Goal: Find specific page/section: Find specific page/section

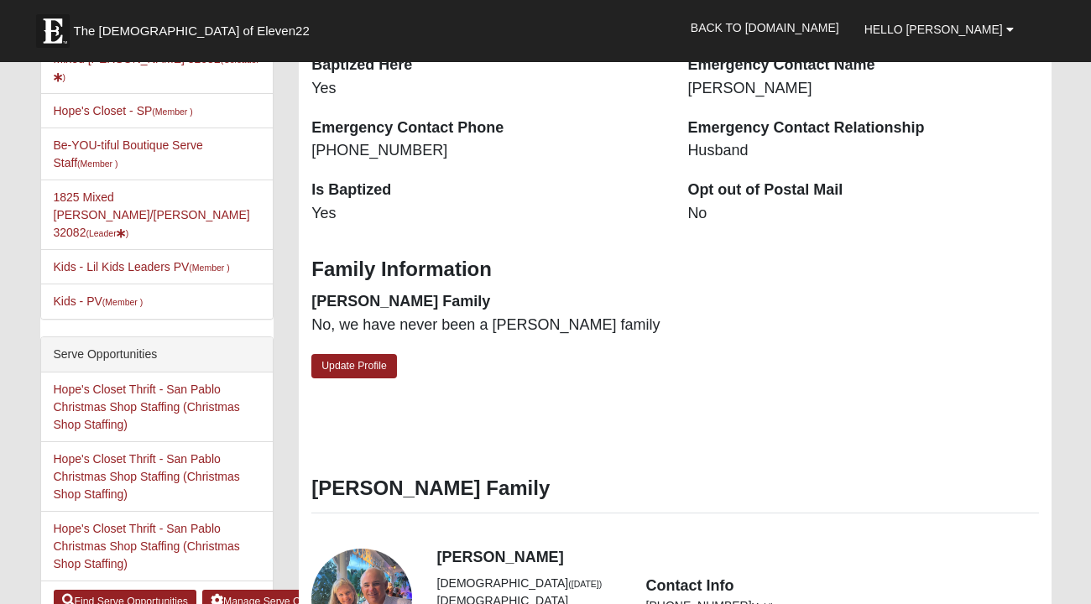
scroll to position [407, 0]
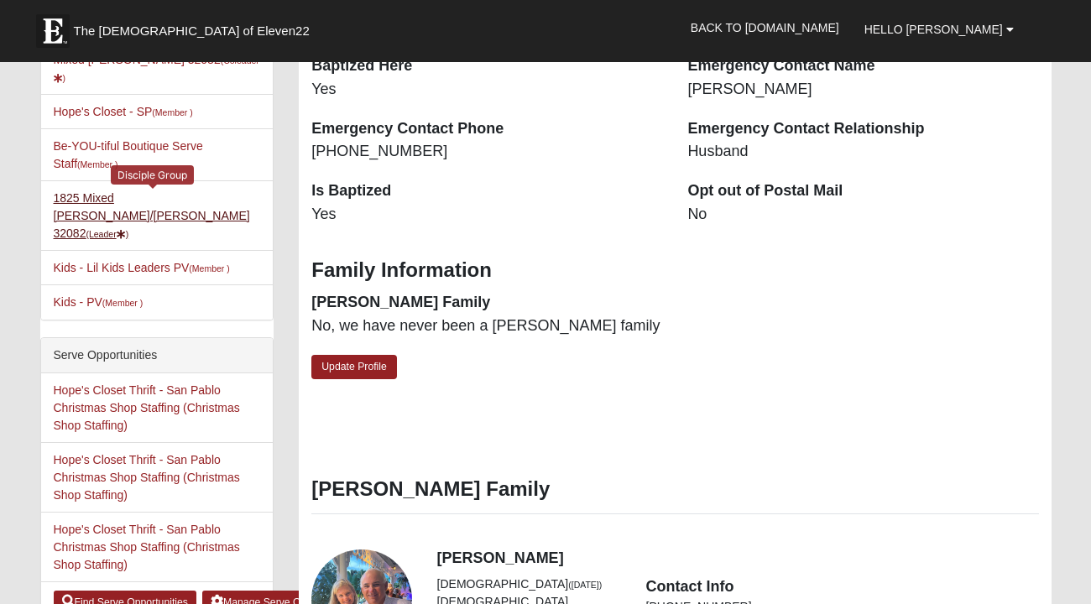
click at [184, 191] on link "1825 Mixed Gatewood/Morales 32082 (Leader )" at bounding box center [152, 215] width 196 height 49
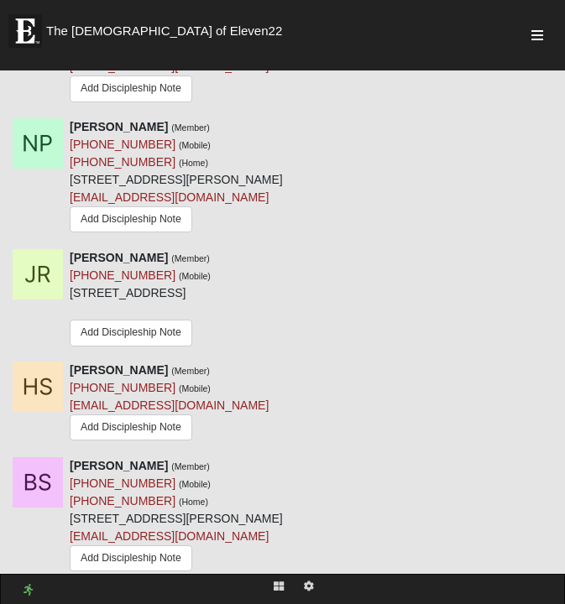
scroll to position [4037, 0]
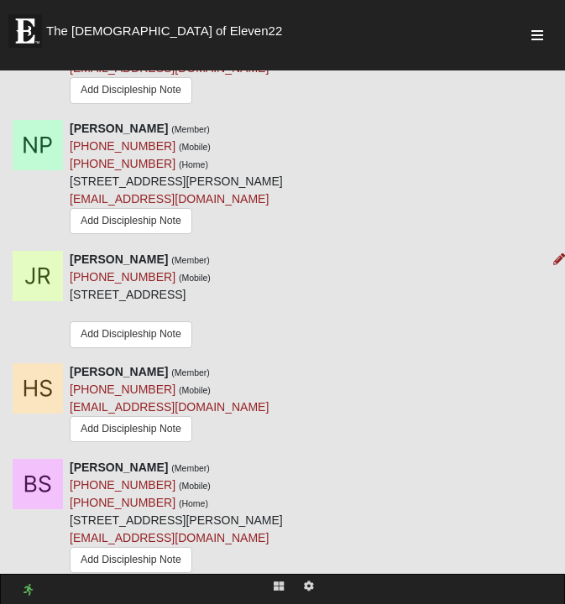
click at [26, 251] on img at bounding box center [38, 276] width 50 height 50
click at [40, 251] on img at bounding box center [38, 276] width 50 height 50
click at [365, 251] on div "[PERSON_NAME] (Member) [PHONE_NUMBER] (Mobile) [STREET_ADDRESS] Add Discipleshi…" at bounding box center [282, 300] width 565 height 99
click at [211, 251] on div "[PERSON_NAME] (Member) [PHONE_NUMBER] (Mobile) [STREET_ADDRESS] Add Discipleshi…" at bounding box center [140, 300] width 141 height 99
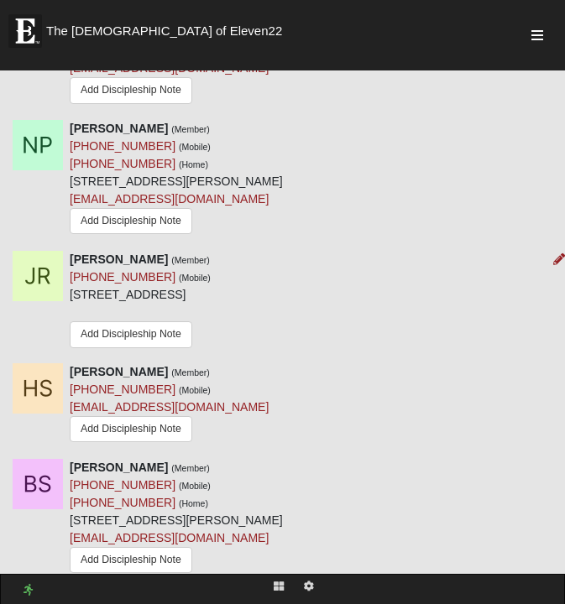
click at [211, 251] on div "[PERSON_NAME] (Member) [PHONE_NUMBER] (Mobile) [STREET_ADDRESS] Add Discipleshi…" at bounding box center [140, 300] width 141 height 99
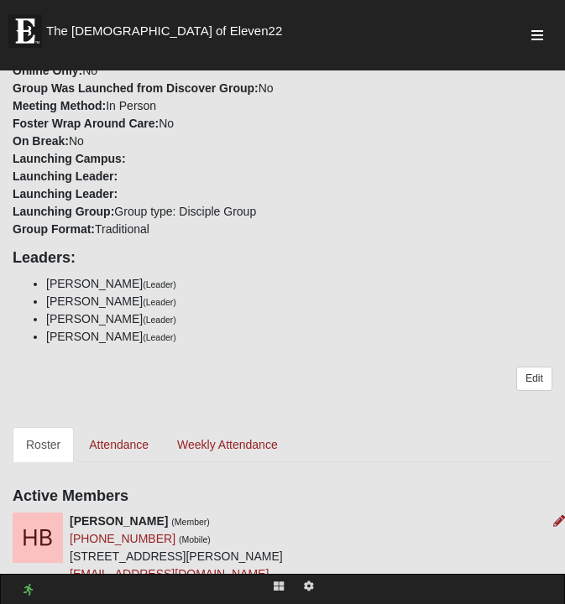
scroll to position [976, 0]
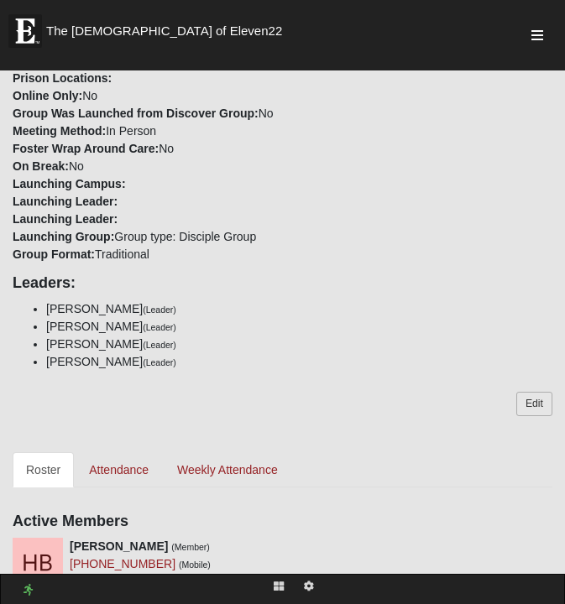
click at [541, 392] on link "Edit" at bounding box center [534, 404] width 36 height 24
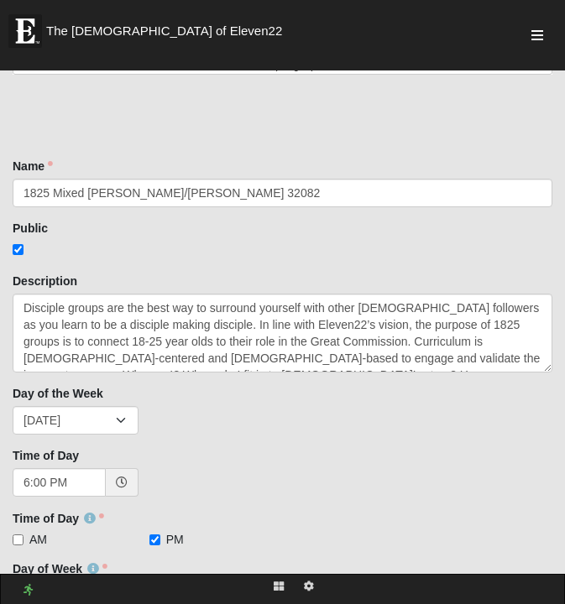
scroll to position [311, 0]
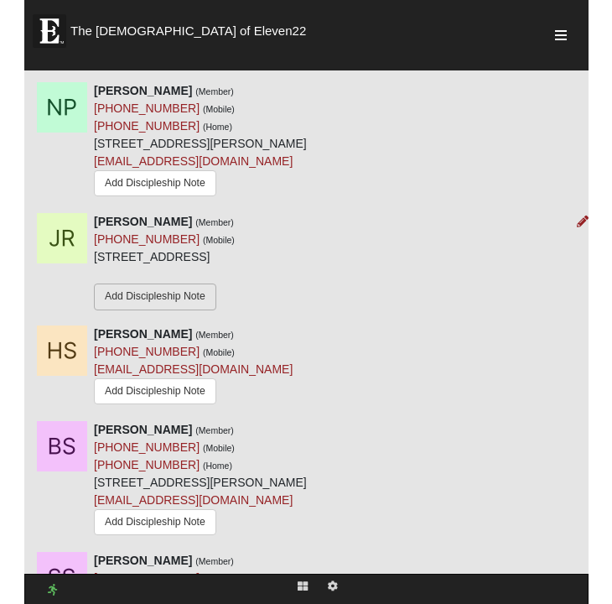
scroll to position [4074, 0]
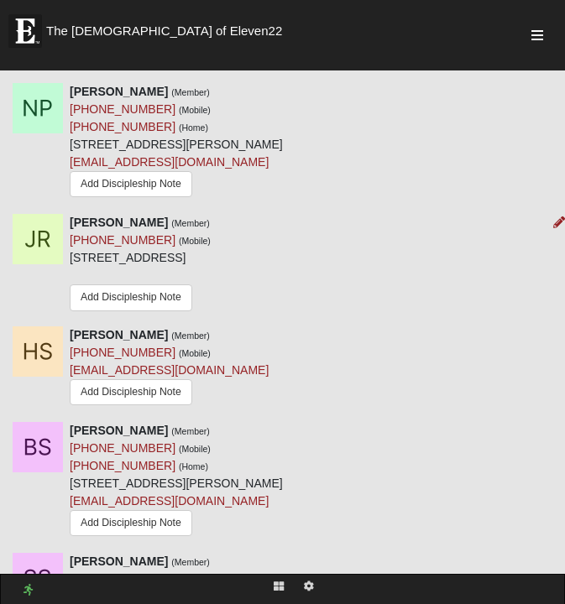
click at [31, 214] on img at bounding box center [38, 239] width 50 height 50
click at [61, 214] on img at bounding box center [38, 239] width 50 height 50
click at [122, 216] on strong "[PERSON_NAME]" at bounding box center [119, 222] width 98 height 13
click at [211, 214] on div "[PERSON_NAME] (Member) [PHONE_NUMBER] (Mobile) [STREET_ADDRESS] Add Discipleshi…" at bounding box center [140, 263] width 141 height 99
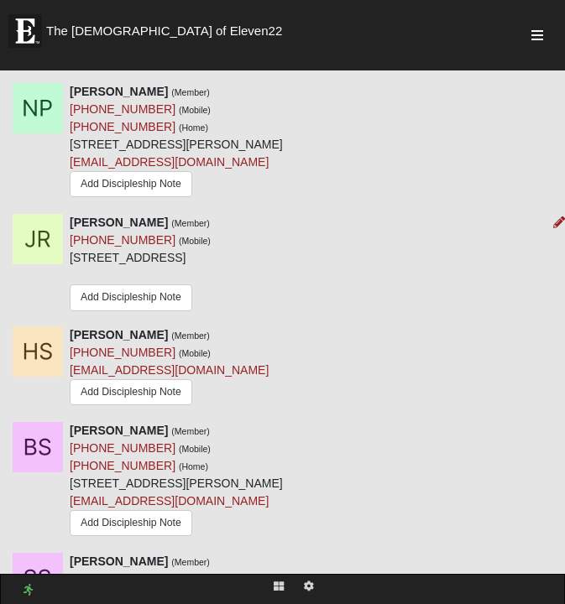
click at [211, 214] on div "[PERSON_NAME] (Member) [PHONE_NUMBER] (Mobile) [STREET_ADDRESS] Add Discipleshi…" at bounding box center [140, 263] width 141 height 99
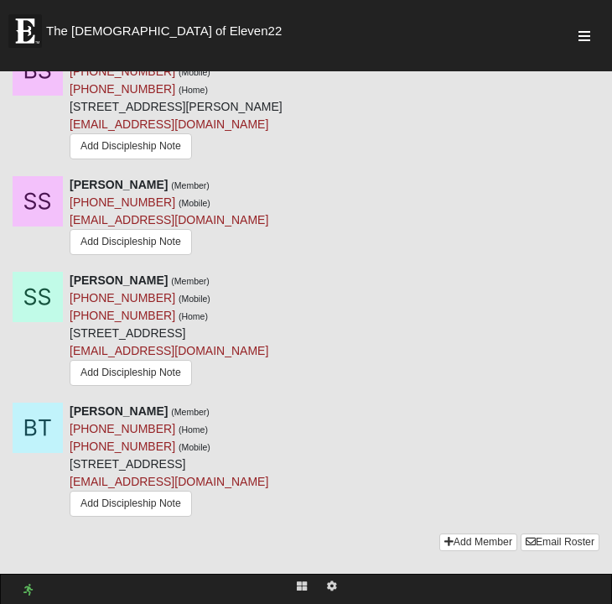
scroll to position [4447, 0]
